Goal: Find specific page/section: Find specific page/section

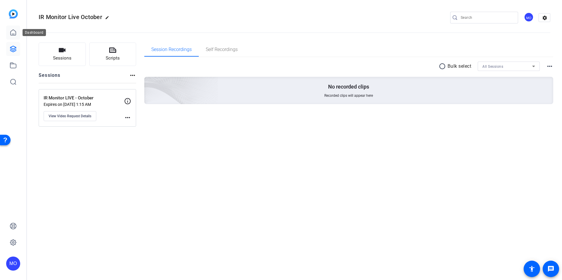
click at [12, 34] on icon at bounding box center [13, 32] width 7 height 7
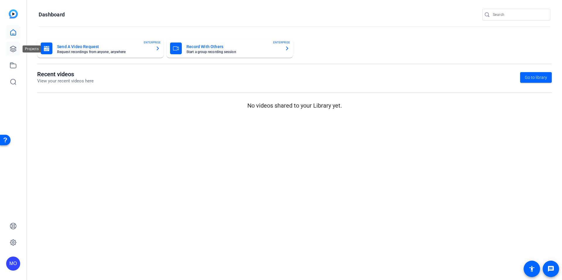
click at [15, 48] on icon at bounding box center [13, 49] width 6 height 6
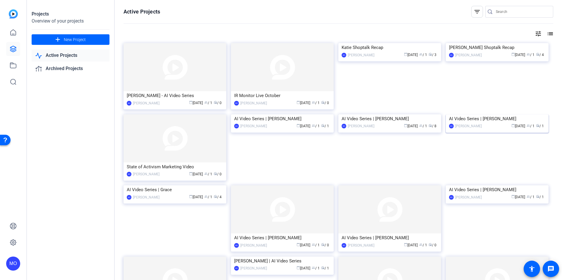
click at [524, 114] on img at bounding box center [497, 114] width 103 height 0
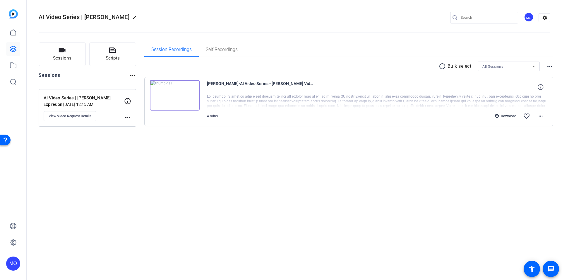
click at [172, 91] on img at bounding box center [175, 95] width 50 height 30
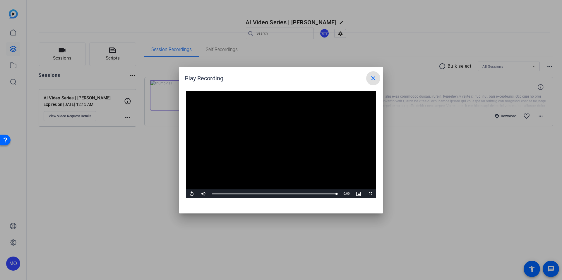
click at [373, 76] on mat-icon "close" at bounding box center [373, 78] width 7 height 7
